Goal: Task Accomplishment & Management: Use online tool/utility

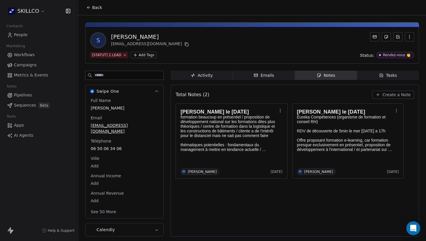
click at [208, 62] on div "S [PERSON_NAME] [EMAIL_ADDRESS][DOMAIN_NAME] [STATUT] 2.LEAD Add Tags Status: R…" at bounding box center [252, 45] width 334 height 37
click at [87, 6] on icon at bounding box center [88, 7] width 5 height 5
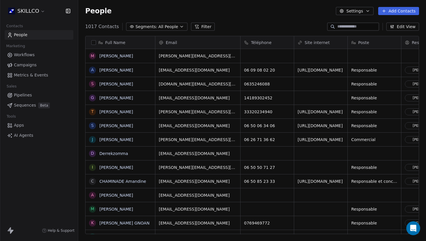
scroll to position [212, 348]
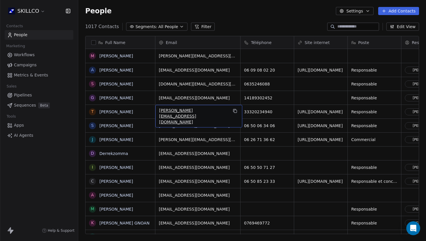
drag, startPoint x: 223, startPoint y: 112, endPoint x: 177, endPoint y: 112, distance: 46.4
click at [233, 111] on icon "grid" at bounding box center [235, 111] width 5 height 5
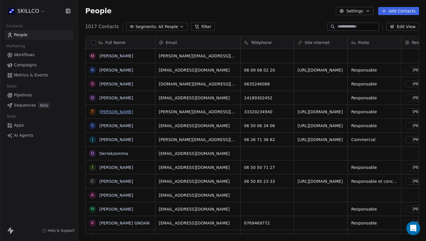
click at [110, 112] on link "[PERSON_NAME]" at bounding box center [116, 112] width 34 height 5
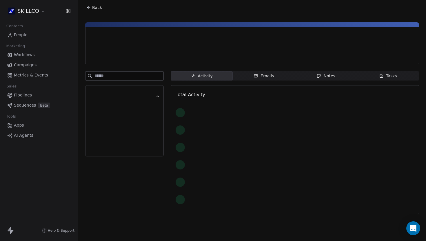
click at [110, 112] on div at bounding box center [124, 110] width 63 height 12
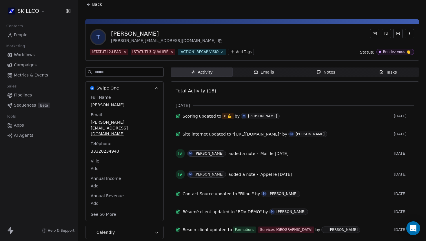
scroll to position [5, 0]
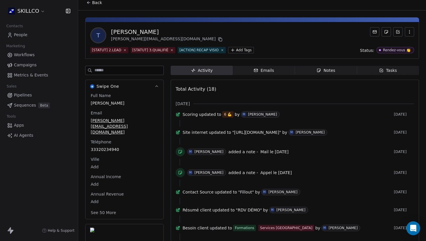
click at [333, 72] on div "Notes" at bounding box center [326, 71] width 19 height 6
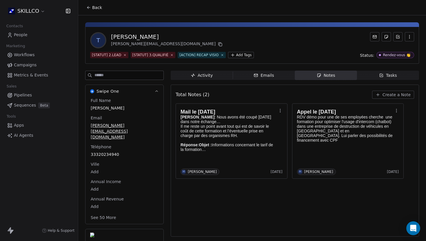
click at [408, 95] on span "Create a Note" at bounding box center [397, 95] width 28 height 6
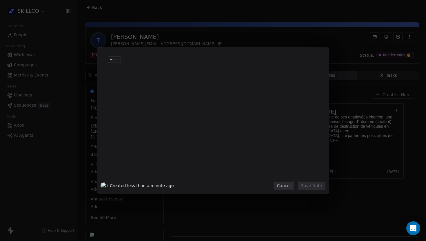
click at [135, 69] on div at bounding box center [222, 66] width 198 height 14
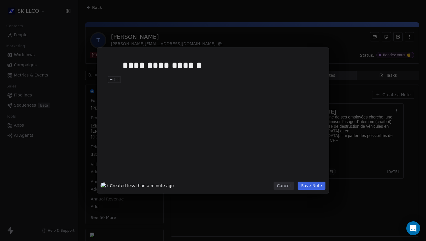
click at [125, 90] on div "**********" at bounding box center [222, 117] width 198 height 123
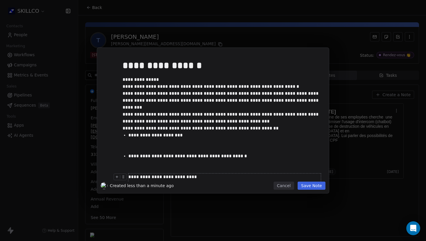
click at [315, 189] on button "Save Note" at bounding box center [312, 186] width 28 height 8
